Goal: Register for event/course

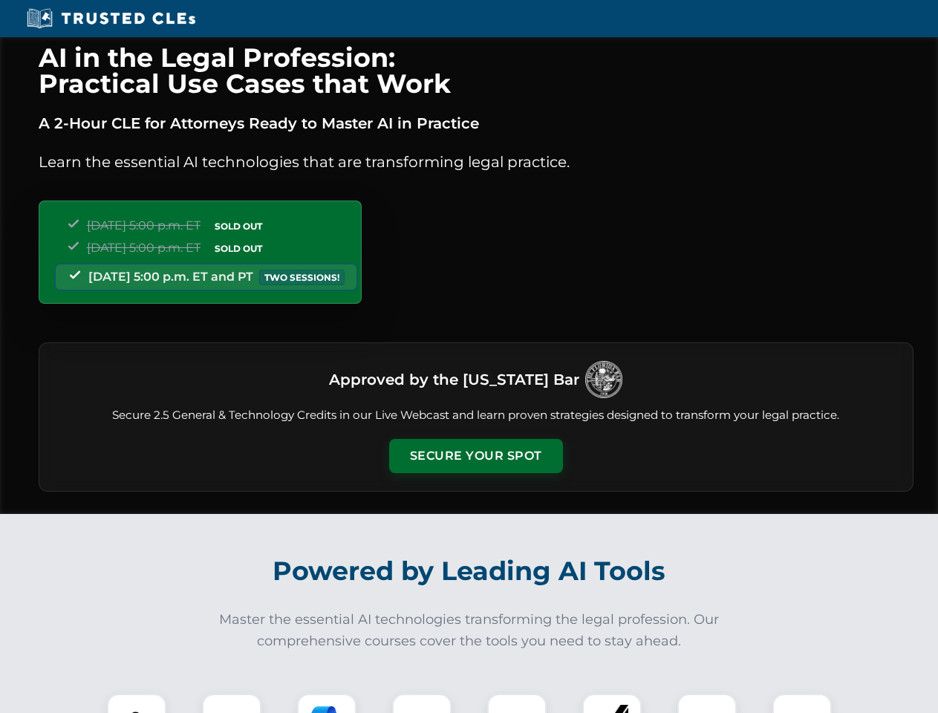
click at [476, 456] on button "Secure Your Spot" at bounding box center [476, 456] width 174 height 34
click at [137, 704] on img at bounding box center [136, 723] width 43 height 43
